Goal: Navigation & Orientation: Find specific page/section

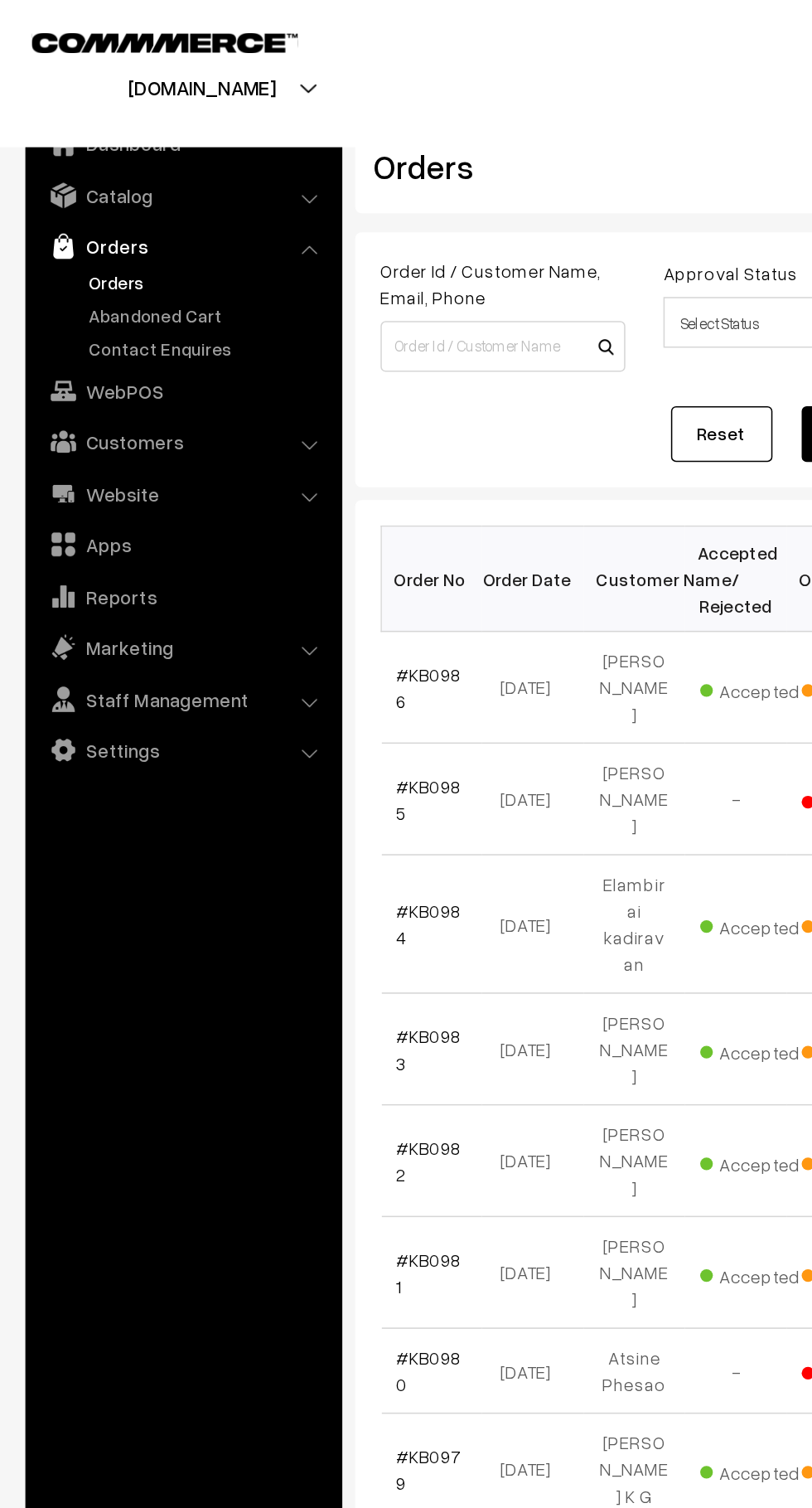
click at [117, 201] on link "Abandoned Cart" at bounding box center [136, 206] width 164 height 17
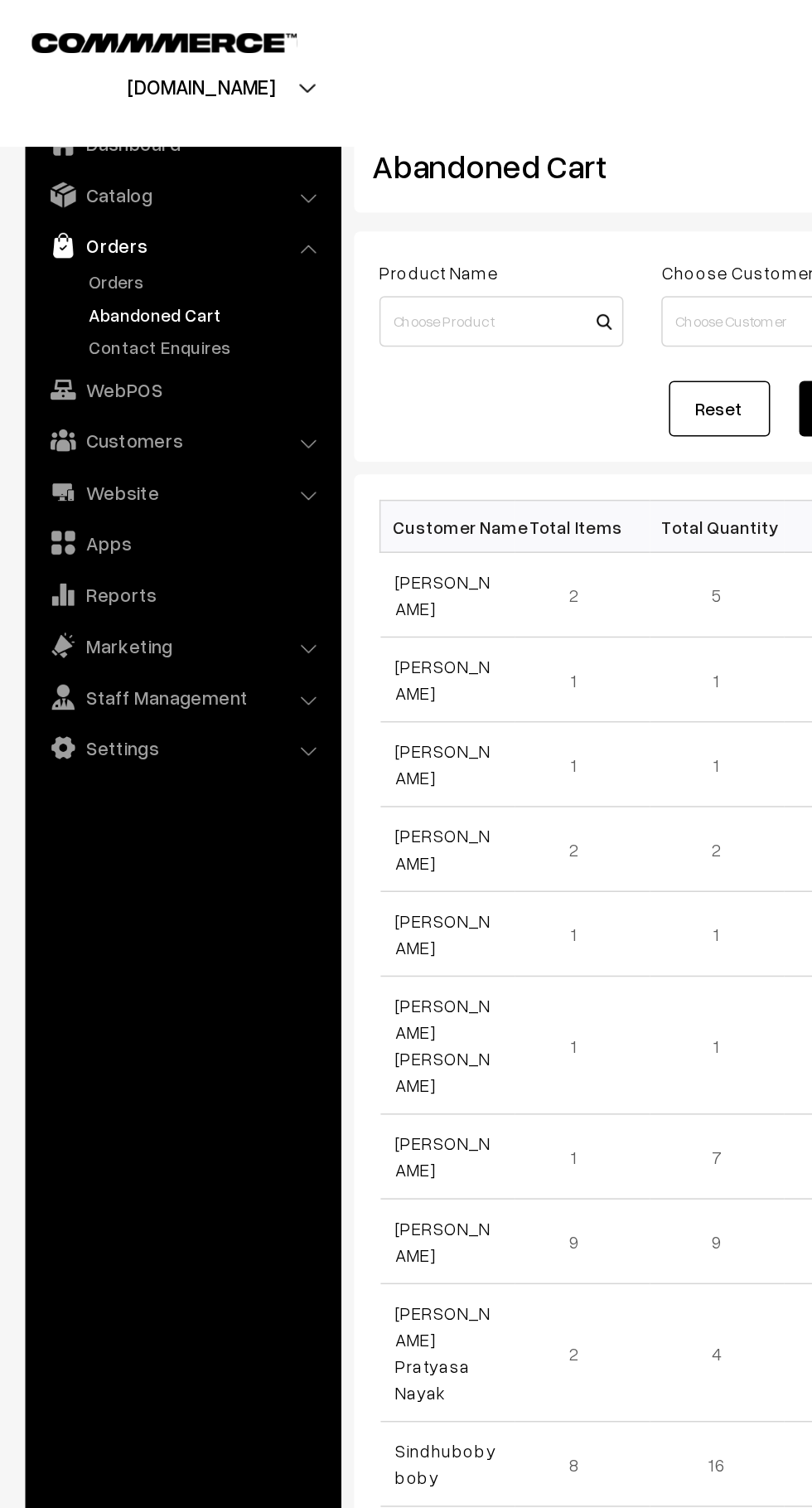
click at [141, 287] on link "Customers" at bounding box center [120, 288] width 197 height 29
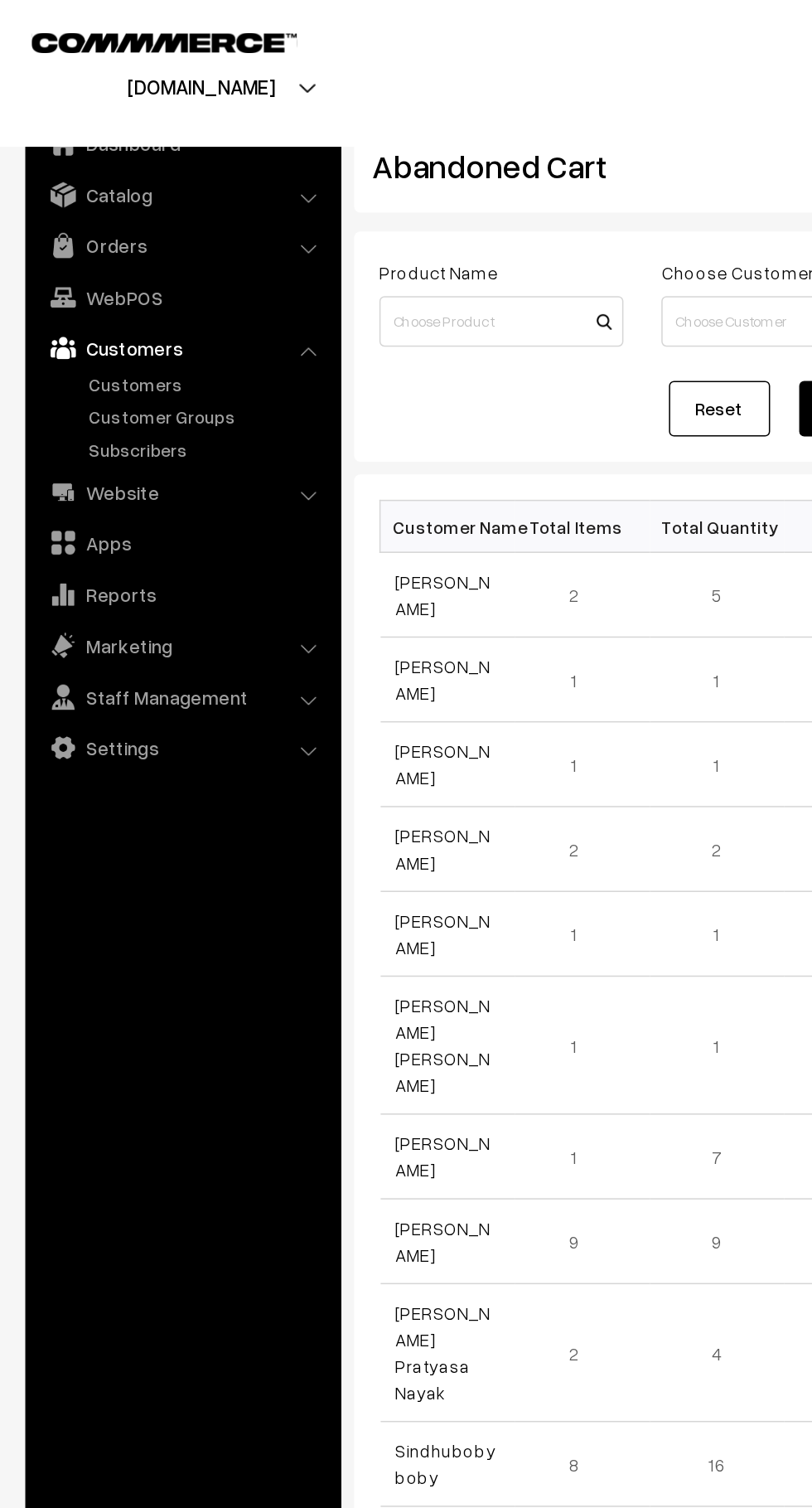
click at [125, 246] on link "Customers" at bounding box center [136, 251] width 164 height 17
